Goal: Navigation & Orientation: Find specific page/section

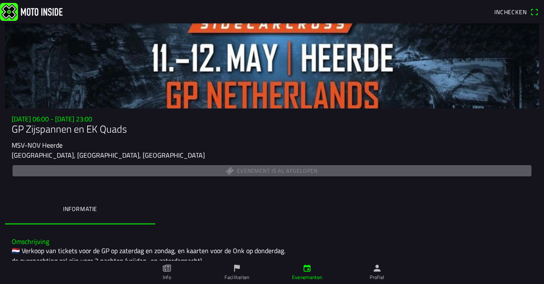
click at [44, 13] on img at bounding box center [31, 12] width 63 height 18
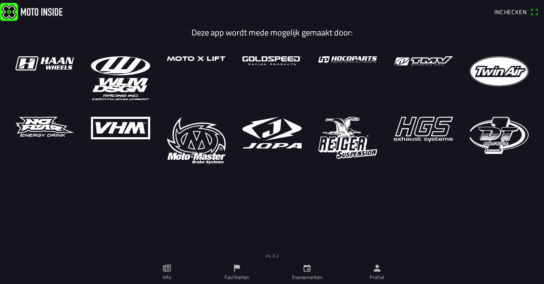
click at [328, 271] on link "Evenementen" at bounding box center [307, 272] width 70 height 23
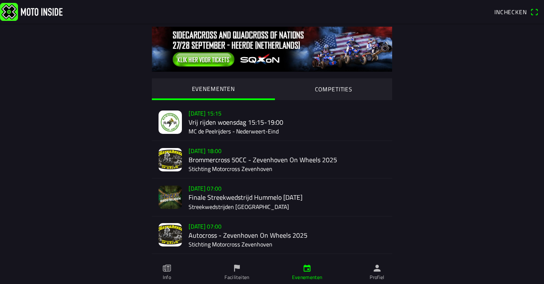
click at [0, 0] on slot "COMPETITIES" at bounding box center [0, 0] width 0 height 0
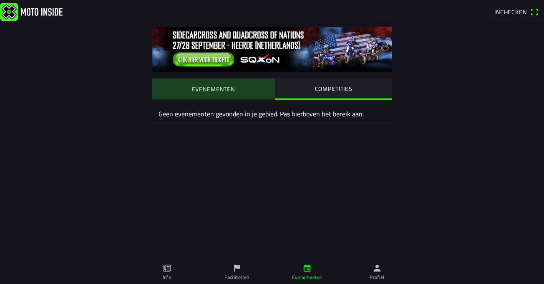
click at [209, 94] on button "EVENEMENTEN" at bounding box center [213, 88] width 123 height 21
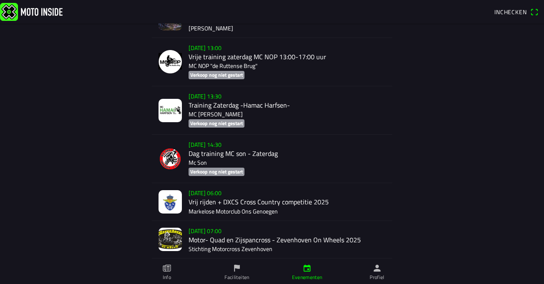
scroll to position [442, 0]
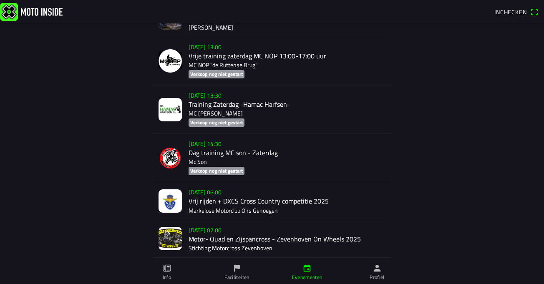
click at [238, 270] on icon "flag" at bounding box center [236, 268] width 9 height 9
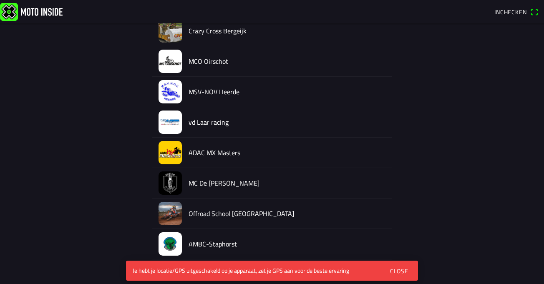
scroll to position [656, 0]
click at [173, 91] on img at bounding box center [169, 91] width 23 height 23
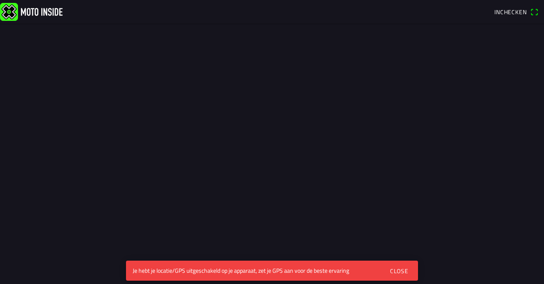
click at [205, 91] on div at bounding box center [272, 130] width 544 height 261
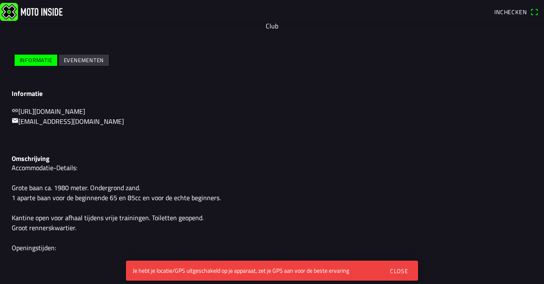
scroll to position [109, 0]
click at [0, 0] on slot "Evenementen" at bounding box center [0, 0] width 0 height 0
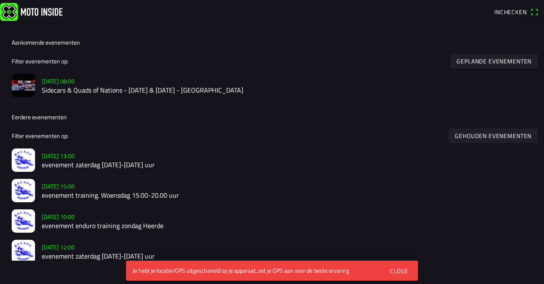
scroll to position [156, 0]
